Goal: Transaction & Acquisition: Download file/media

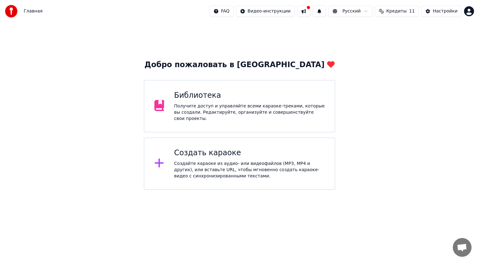
click at [225, 110] on div "Получите доступ и управляйте всеми караоке-треками, которые вы создали. Редакти…" at bounding box center [249, 112] width 151 height 19
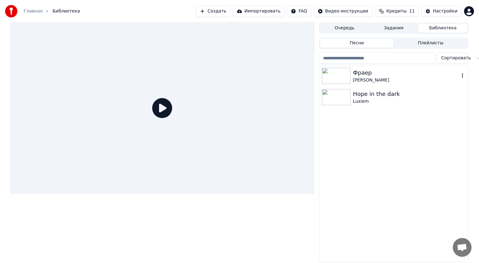
click at [446, 71] on div "Фраер" at bounding box center [406, 72] width 106 height 9
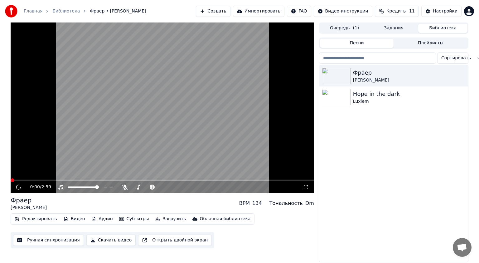
click at [228, 117] on video at bounding box center [163, 107] width 304 height 171
click at [247, 96] on video at bounding box center [163, 107] width 304 height 171
click at [277, 199] on div "Фраер [PERSON_NAME] BPM 134 Тональность Dm" at bounding box center [163, 203] width 304 height 15
click at [231, 134] on video at bounding box center [163, 107] width 304 height 171
click at [232, 134] on video at bounding box center [163, 107] width 304 height 171
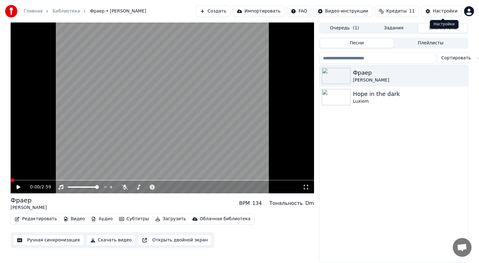
click at [447, 11] on div "Настройки" at bounding box center [445, 11] width 25 height 6
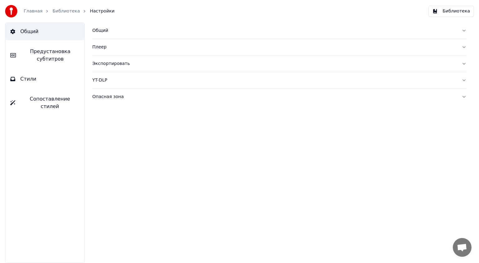
click at [102, 46] on div "Плеер" at bounding box center [274, 47] width 365 height 6
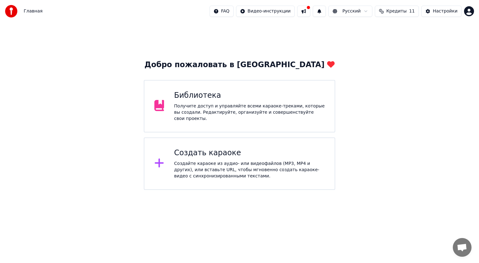
click at [266, 116] on div "Получите доступ и управляйте всеми караоке-треками, которые вы создали. Редакти…" at bounding box center [249, 112] width 151 height 19
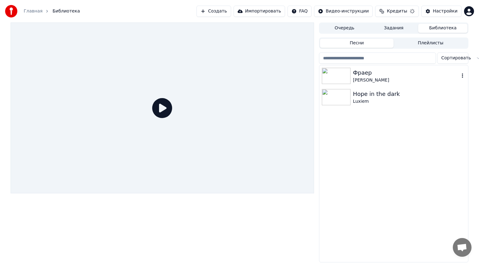
click at [374, 77] on div "[PERSON_NAME]" at bounding box center [406, 80] width 106 height 6
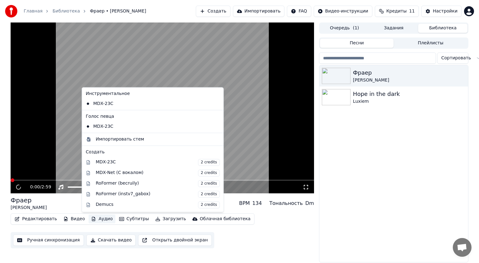
click at [103, 218] on button "Аудио" at bounding box center [102, 218] width 27 height 9
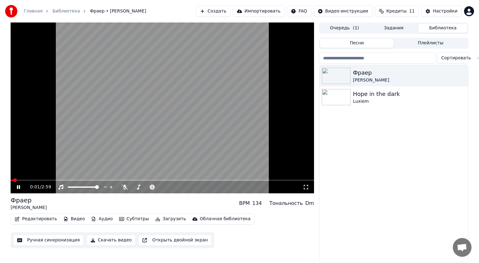
click at [66, 150] on video at bounding box center [163, 107] width 304 height 171
click at [138, 187] on span at bounding box center [139, 187] width 4 height 4
click at [132, 188] on span at bounding box center [134, 187] width 4 height 4
click at [336, 100] on img at bounding box center [336, 97] width 29 height 16
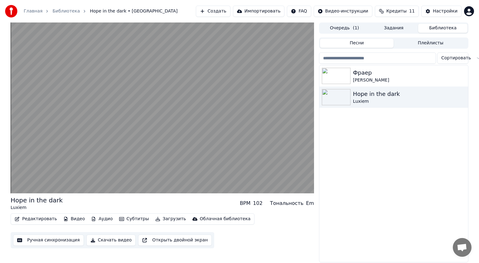
click at [99, 240] on button "Скачать видео" at bounding box center [111, 239] width 50 height 11
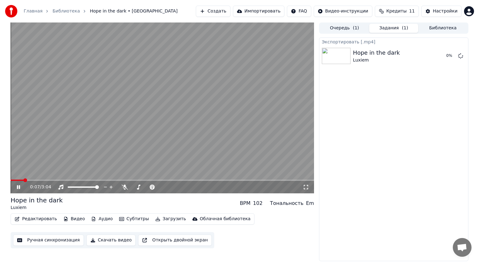
click at [251, 96] on video at bounding box center [163, 107] width 304 height 171
click at [269, 71] on video at bounding box center [163, 107] width 304 height 171
drag, startPoint x: 276, startPoint y: 71, endPoint x: 279, endPoint y: 70, distance: 3.5
click at [276, 71] on video at bounding box center [163, 107] width 304 height 171
